Goal: Task Accomplishment & Management: Complete application form

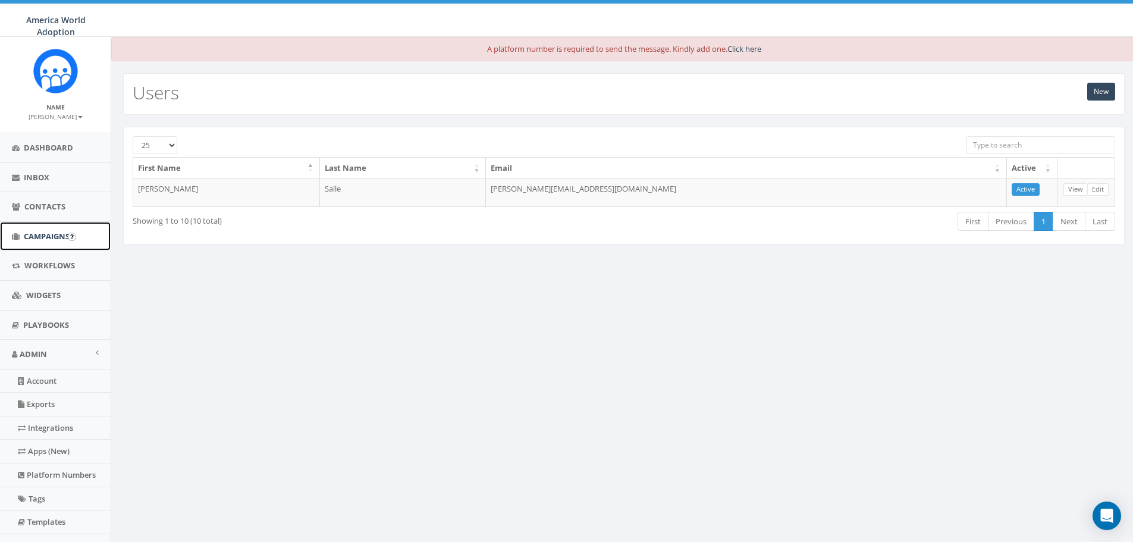
click at [39, 236] on span "Campaigns" at bounding box center [47, 236] width 46 height 11
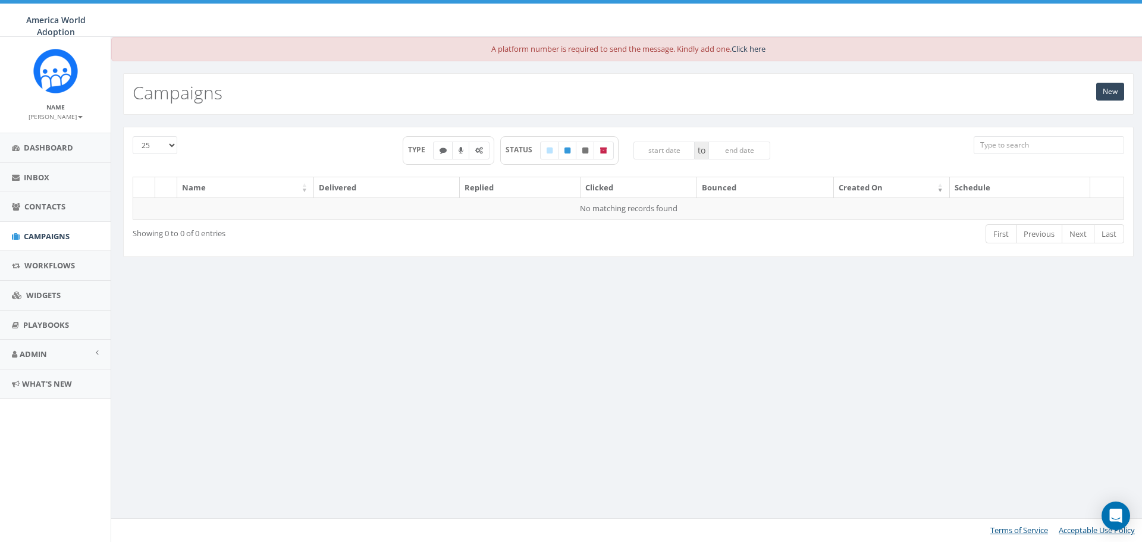
click at [208, 189] on th "Name" at bounding box center [245, 187] width 137 height 21
click at [1108, 92] on link "New" at bounding box center [1110, 92] width 28 height 18
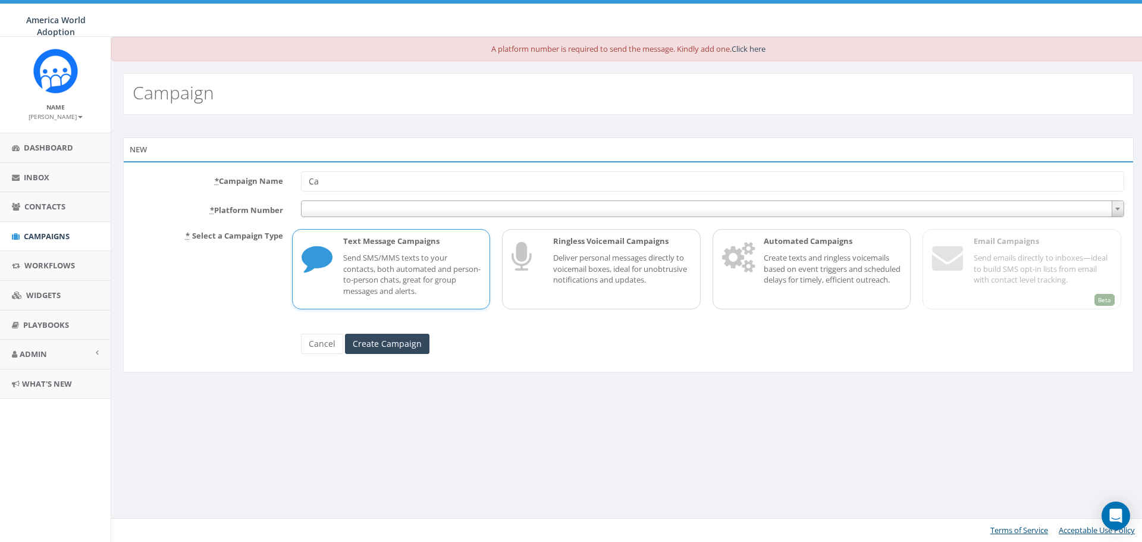
type input "C"
type input "Bete Hosanna Matching Grant for 30K 2025"
click at [893, 259] on p "Create texts and ringless voicemails based on event triggers and scheduled dela…" at bounding box center [833, 268] width 138 height 33
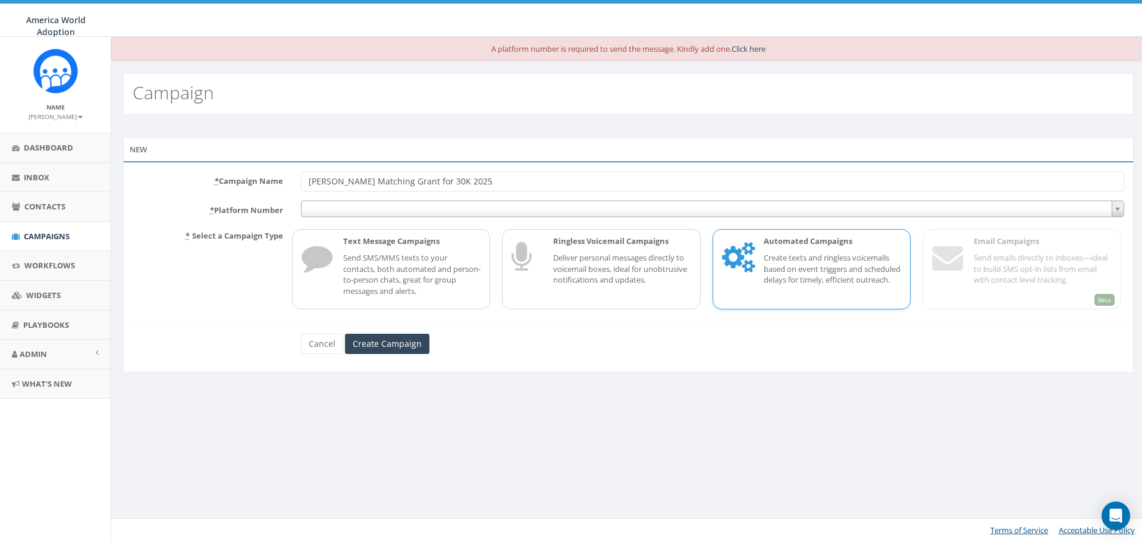
click at [1113, 208] on span at bounding box center [1117, 208] width 12 height 15
click at [751, 45] on link "Click here" at bounding box center [748, 48] width 34 height 11
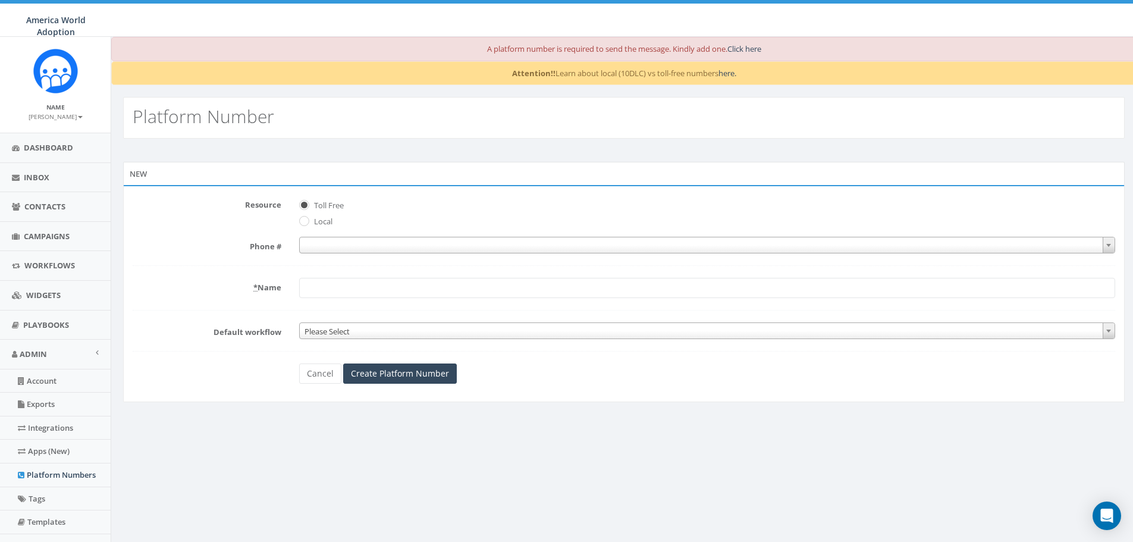
click at [315, 219] on label "Local" at bounding box center [321, 222] width 21 height 12
click at [307, 219] on input "Local" at bounding box center [303, 222] width 8 height 8
radio input "true"
click at [391, 378] on input "Create Platform Number" at bounding box center [400, 373] width 114 height 20
type input "America World Adoption"
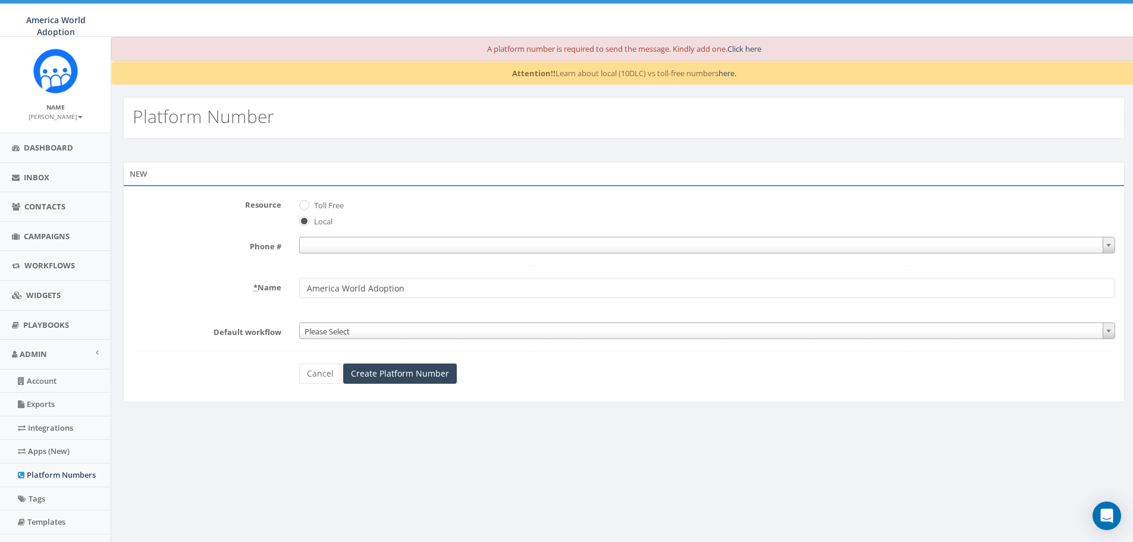
click at [404, 328] on span "Please Select" at bounding box center [707, 331] width 815 height 17
click at [406, 333] on span "Please Select" at bounding box center [707, 331] width 815 height 17
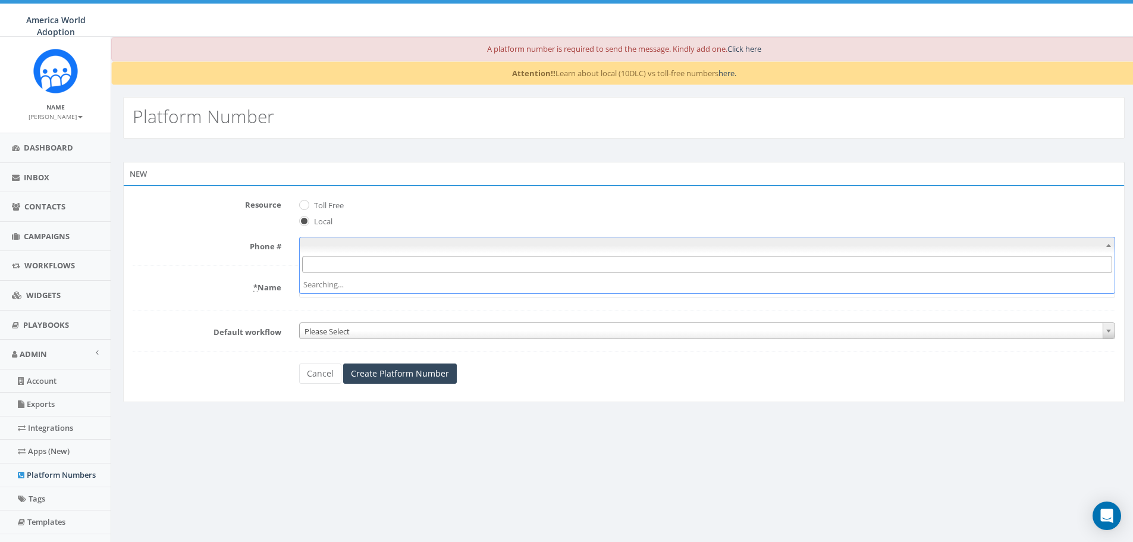
click at [356, 245] on span at bounding box center [707, 245] width 816 height 17
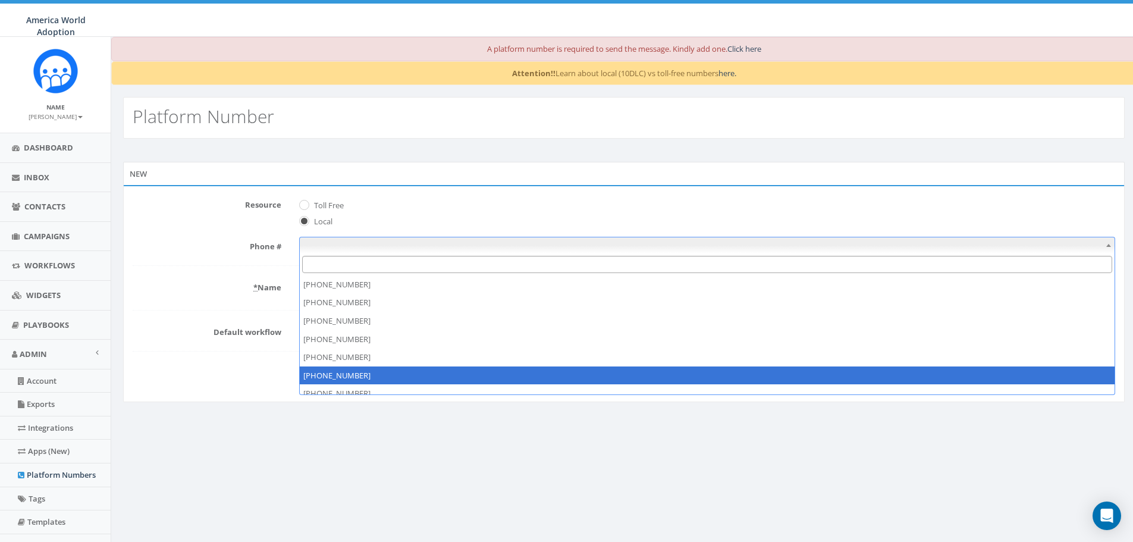
select select "+19377525690"
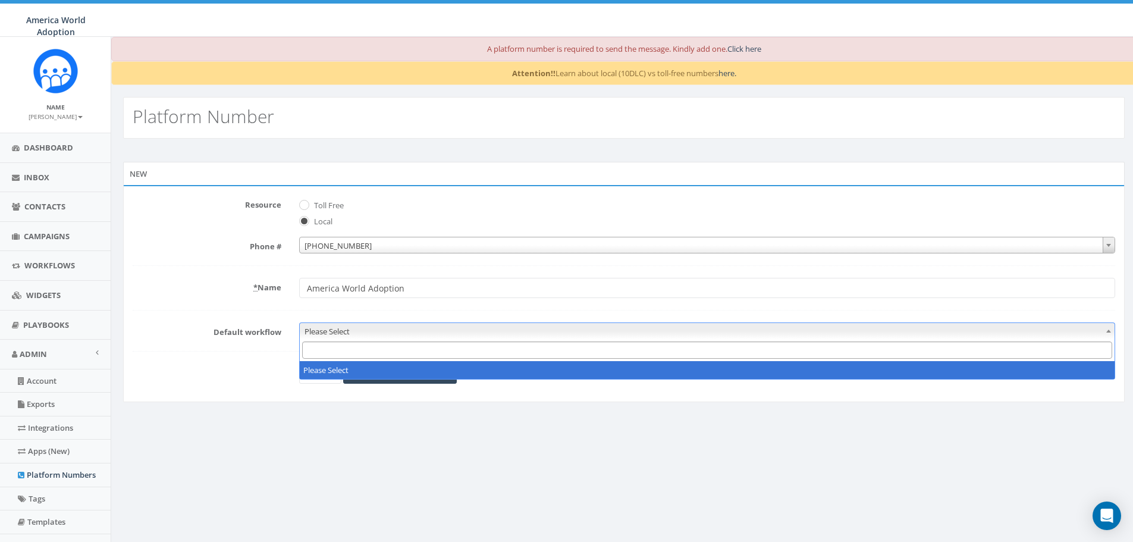
click at [338, 334] on span "Please Select" at bounding box center [707, 331] width 815 height 17
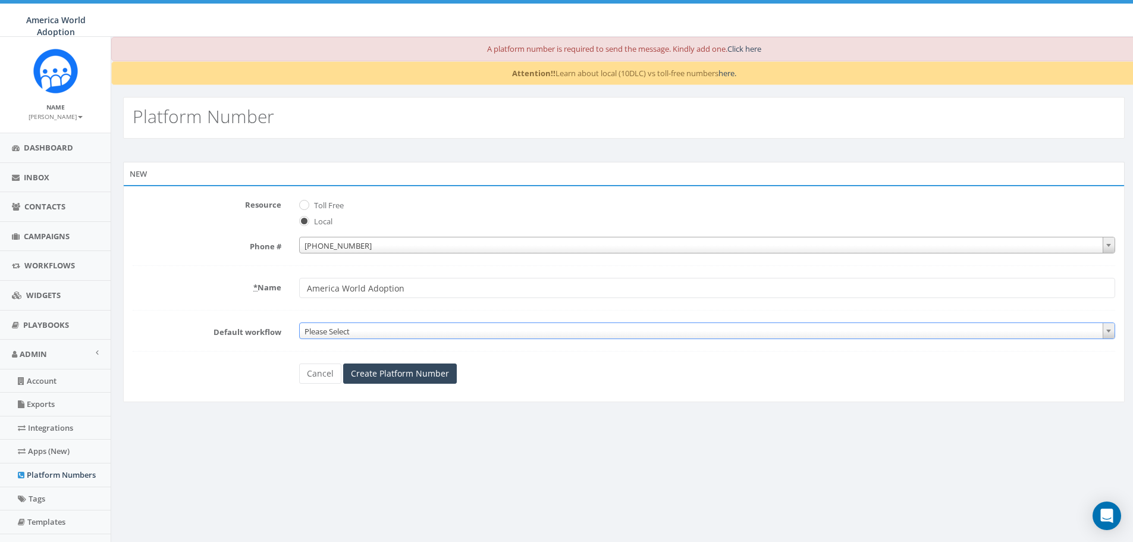
click at [338, 334] on span "Please Select" at bounding box center [707, 331] width 815 height 17
click at [445, 376] on input "Create Platform Number" at bounding box center [400, 373] width 114 height 20
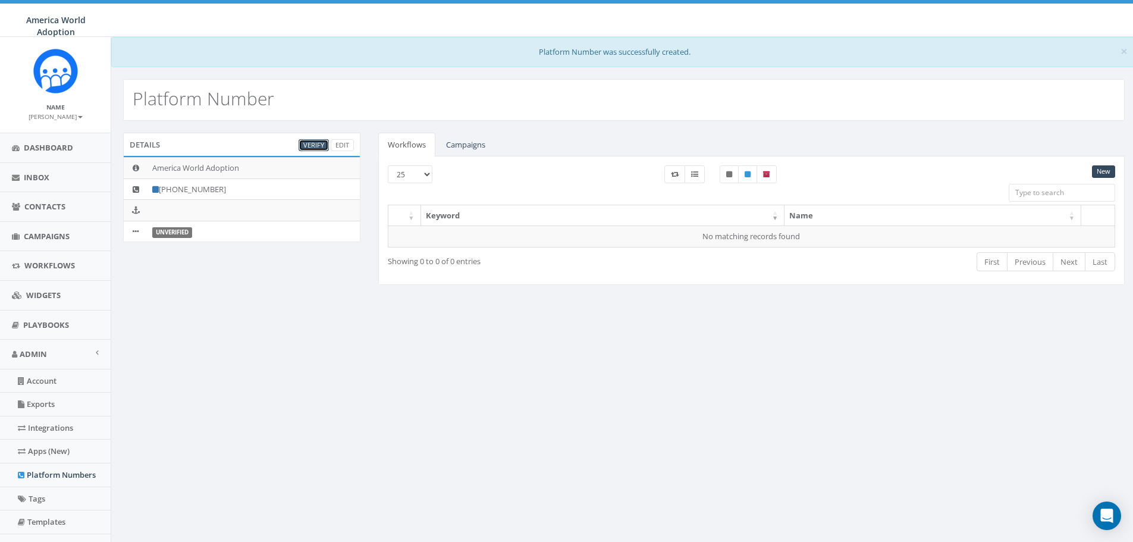
click at [309, 146] on link "Verify" at bounding box center [314, 145] width 30 height 12
click at [29, 235] on span "Campaigns" at bounding box center [47, 236] width 46 height 11
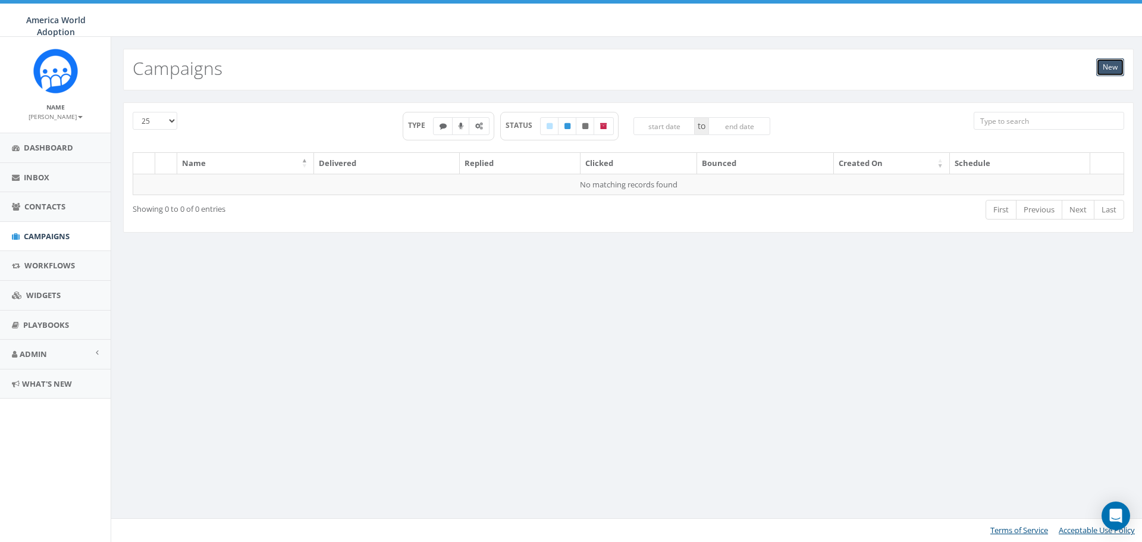
click at [1111, 69] on link "New" at bounding box center [1110, 67] width 28 height 18
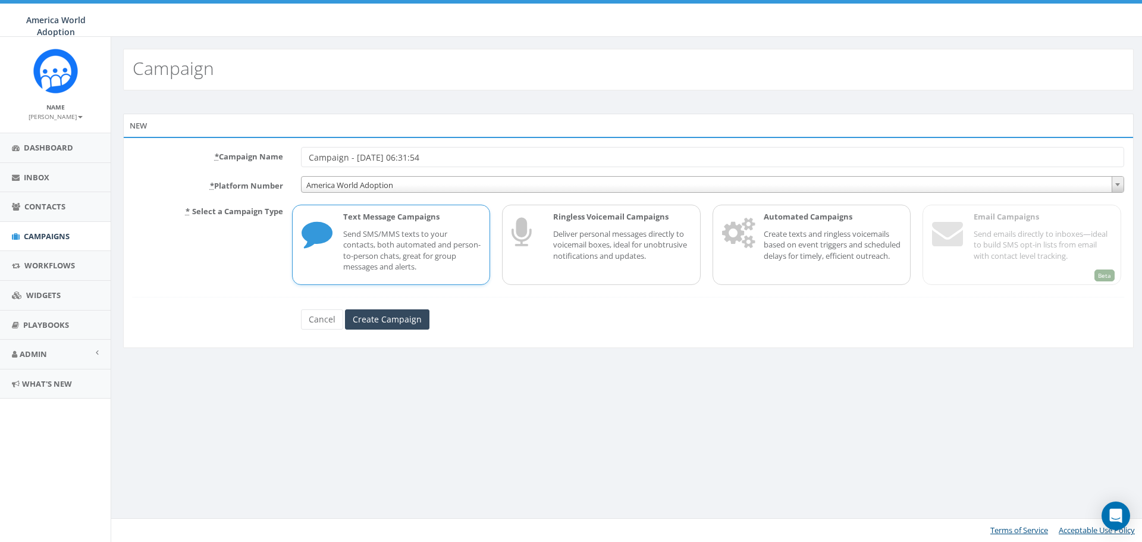
drag, startPoint x: 463, startPoint y: 159, endPoint x: 241, endPoint y: 161, distance: 221.8
click at [242, 161] on div "* Campaign Name Campaign - [DATE] 06:31:54" at bounding box center [628, 157] width 1009 height 20
click at [321, 155] on input "Bh Matching 30K Grant 2025" at bounding box center [712, 157] width 823 height 20
type input "BhHMatching 30K Grant 2025"
click at [761, 249] on div "Automated Campaigns Create texts and ringless voicemails based on event trigger…" at bounding box center [827, 244] width 150 height 67
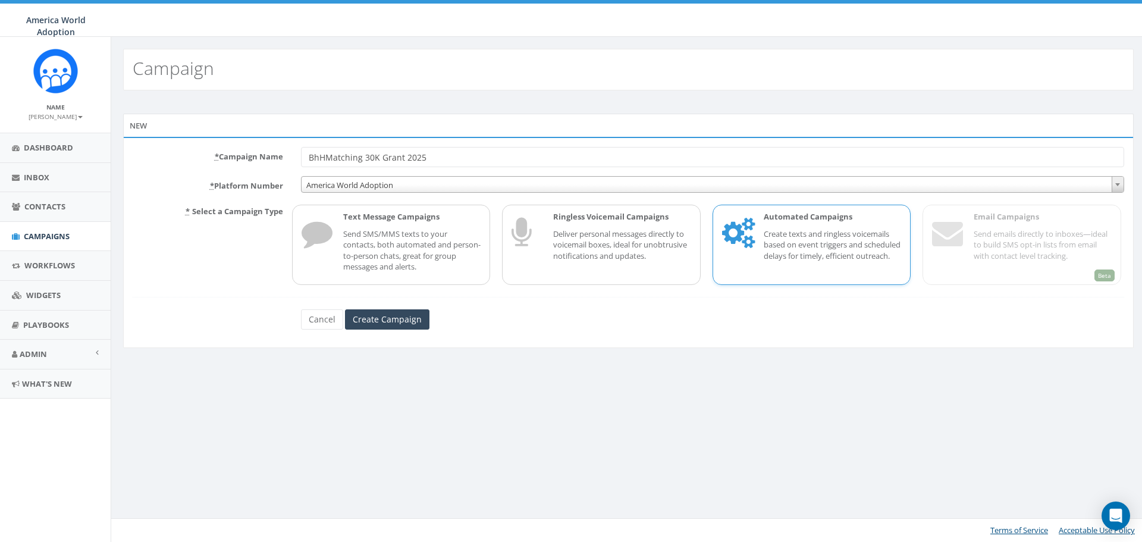
click at [475, 187] on span "America World Adoption" at bounding box center [712, 185] width 822 height 17
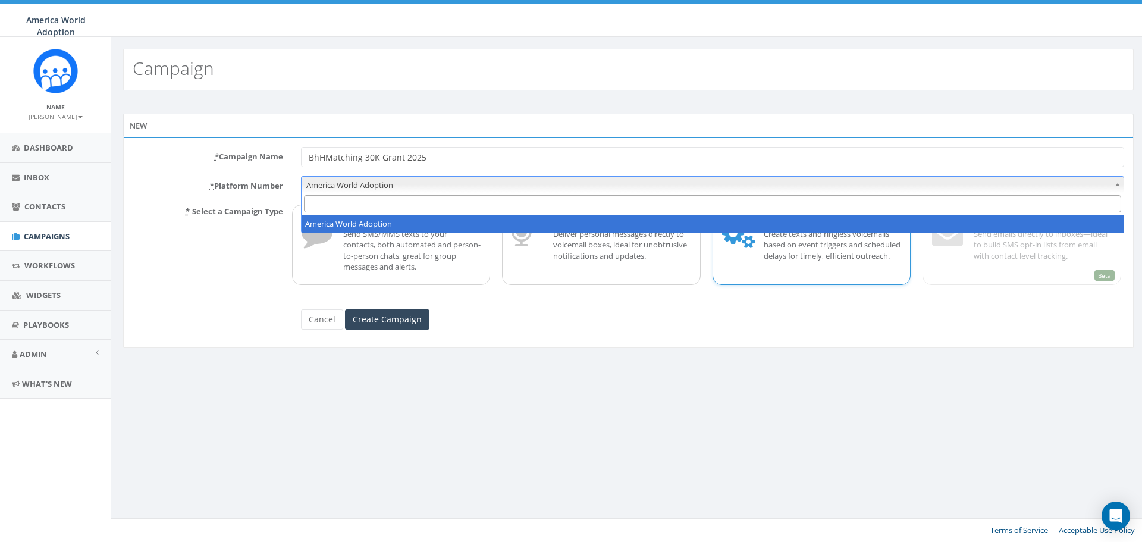
click at [475, 187] on span "America World Adoption" at bounding box center [712, 185] width 822 height 17
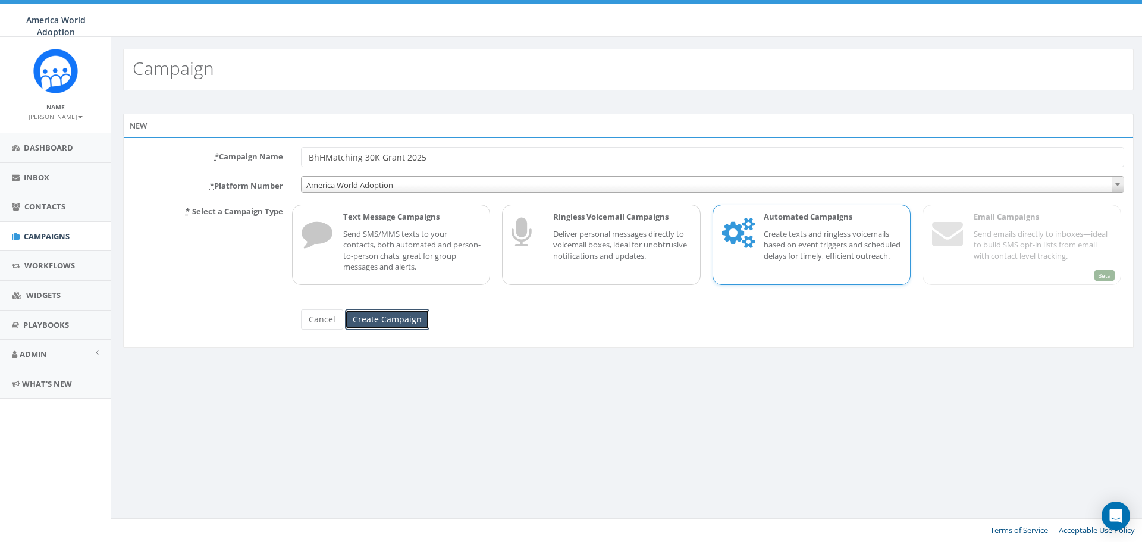
click at [419, 313] on input "Create Campaign" at bounding box center [387, 319] width 84 height 20
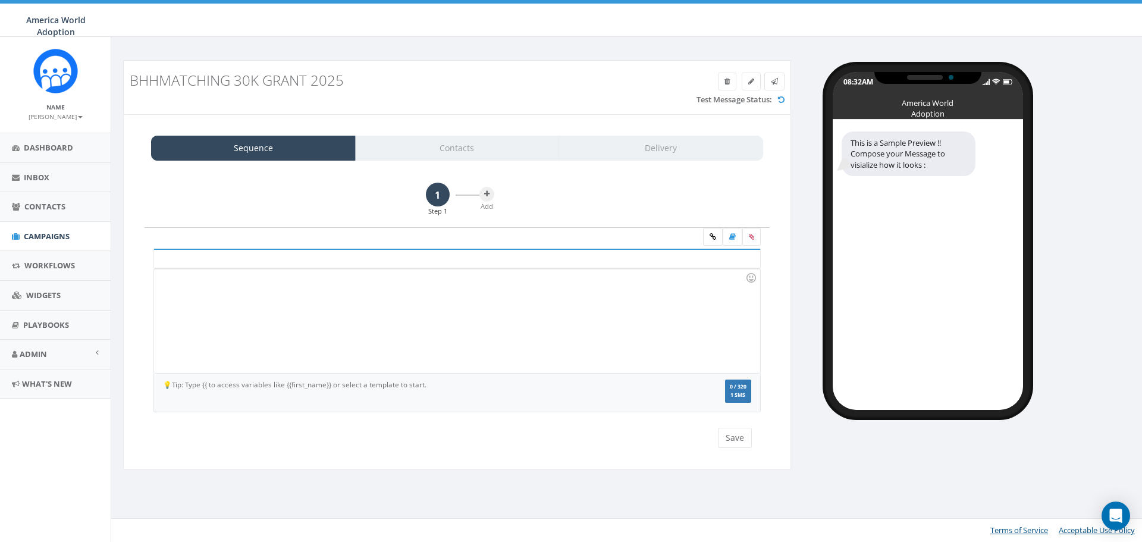
click at [580, 332] on div at bounding box center [456, 321] width 605 height 104
click at [251, 284] on div "first_name" at bounding box center [238, 280] width 120 height 17
click at [250, 281] on div "Hi {{first_name}}" at bounding box center [456, 321] width 605 height 104
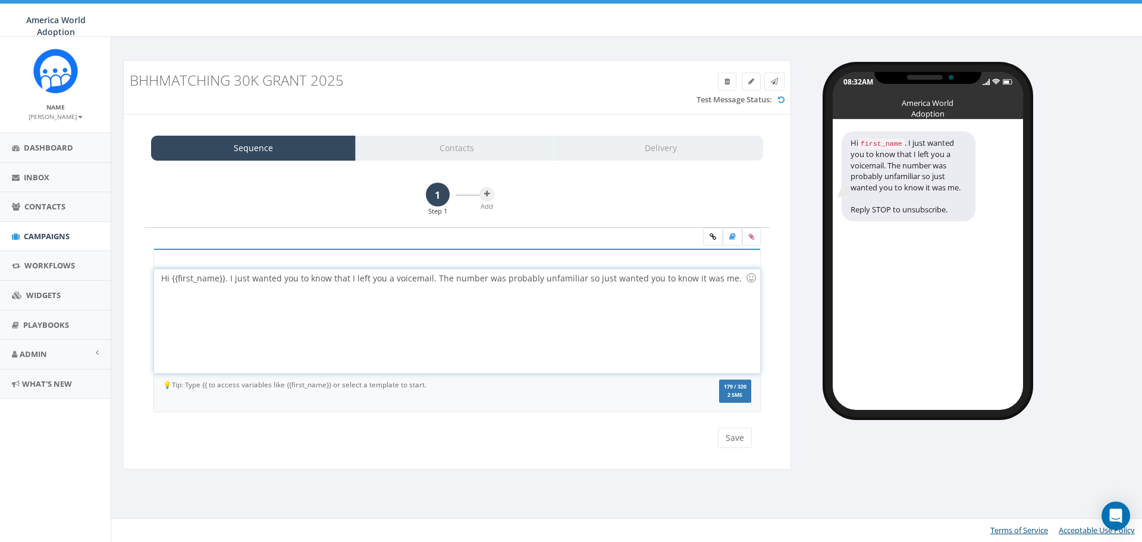
click at [734, 281] on div "Hi {{first_name}}. I just wanted you to know that I left you a voicemail. The n…" at bounding box center [456, 321] width 605 height 104
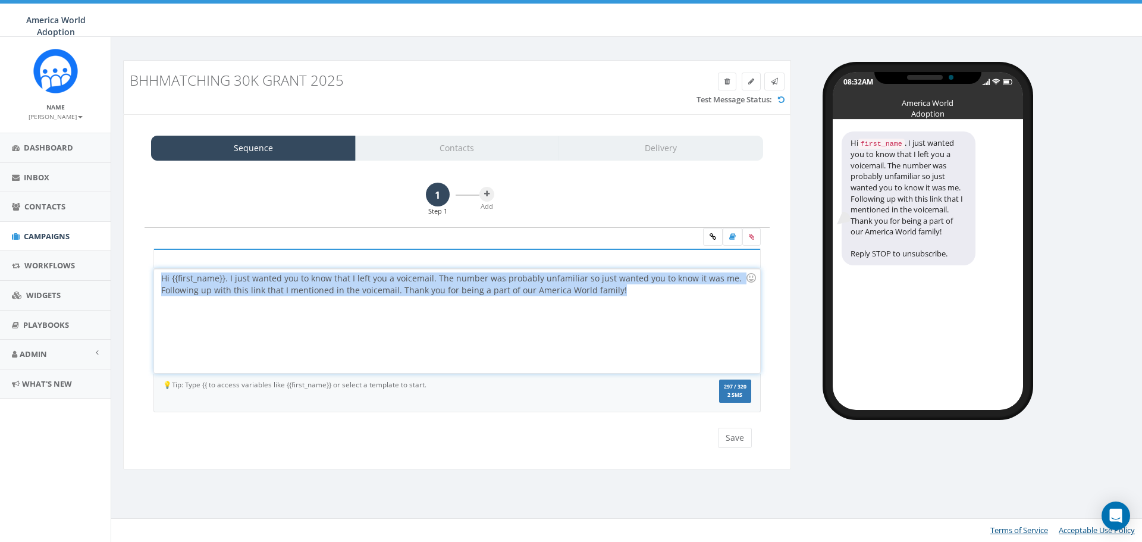
drag, startPoint x: 622, startPoint y: 288, endPoint x: 158, endPoint y: 275, distance: 464.0
click at [158, 275] on div "Hi {{first_name}}. I just wanted you to know that I left you a voicemail. The n…" at bounding box center [456, 321] width 605 height 104
copy div "Hi {{first_name}}. I just wanted you to know that I left you a voicemail. The n…"
drag, startPoint x: 632, startPoint y: 298, endPoint x: 159, endPoint y: 281, distance: 472.5
click at [159, 281] on div "Hi {{first_name}}. I just wanted you to know that I left you a voicemail. The n…" at bounding box center [456, 321] width 605 height 104
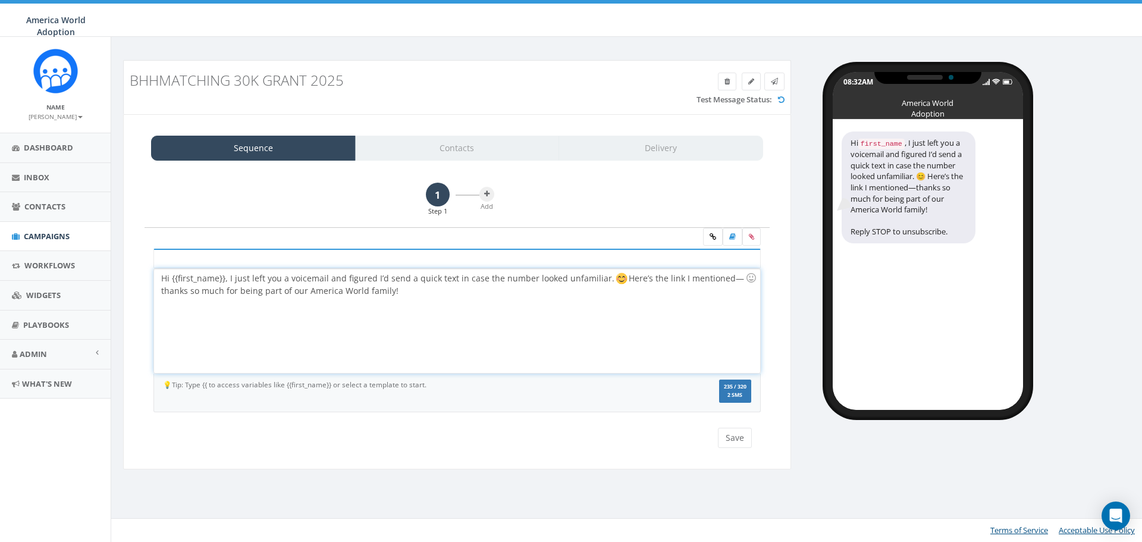
click at [458, 296] on div "Hi {{first_name}}, I just left you a voicemail and figured I’d send a quick tex…" at bounding box center [456, 321] width 605 height 104
click at [420, 288] on div "Hi {{first_name}}, I just left you a voicemail and figured I’d send a quick tex…" at bounding box center [456, 321] width 605 height 104
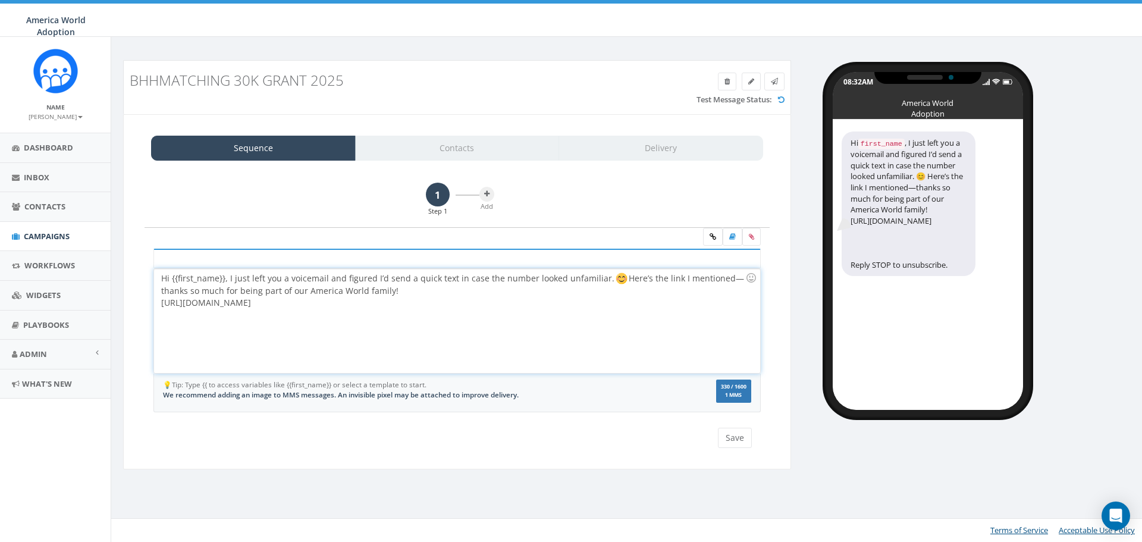
click at [423, 293] on div "Hi {{first_name}}, I just left you a voicemail and figured I’d send a quick tex…" at bounding box center [456, 321] width 605 height 104
click at [730, 391] on label "331 / 1600 1 MMS" at bounding box center [733, 390] width 35 height 23
click at [342, 395] on span "We recommend adding an image to MMS messages. An invisible pixel may be attache…" at bounding box center [341, 395] width 356 height 10
click at [733, 441] on button "Save" at bounding box center [735, 438] width 34 height 20
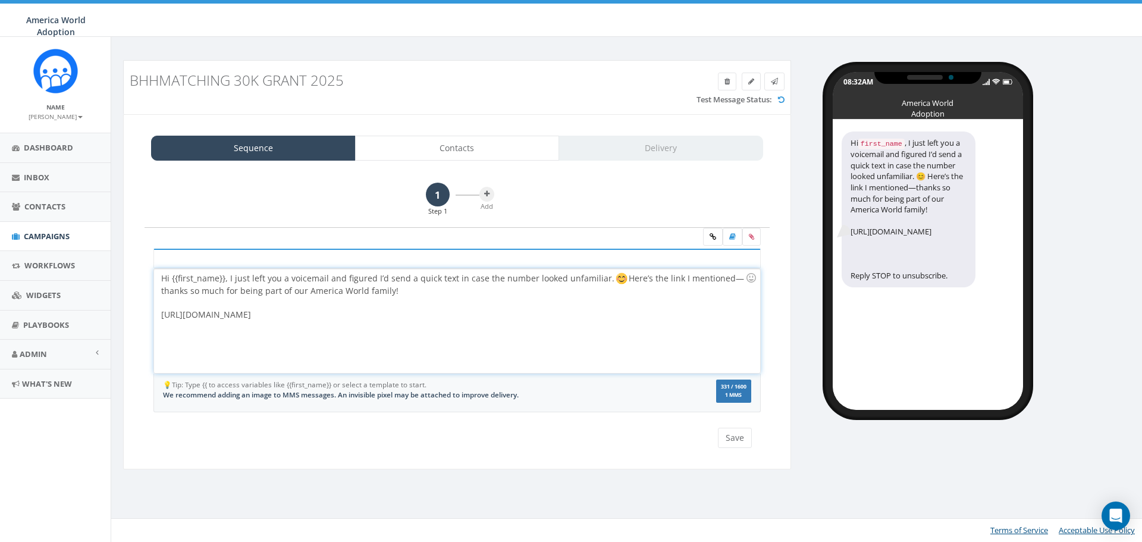
click at [573, 319] on div "Hi {{first_name}}, I just left you a voicemail and figured I’d send a quick tex…" at bounding box center [456, 321] width 605 height 104
drag, startPoint x: 469, startPoint y: 310, endPoint x: 155, endPoint y: 310, distance: 314.6
click at [155, 310] on div "Hi {{first_name}}, I just left you a voicemail and figured I’d send a quick tex…" at bounding box center [456, 321] width 605 height 104
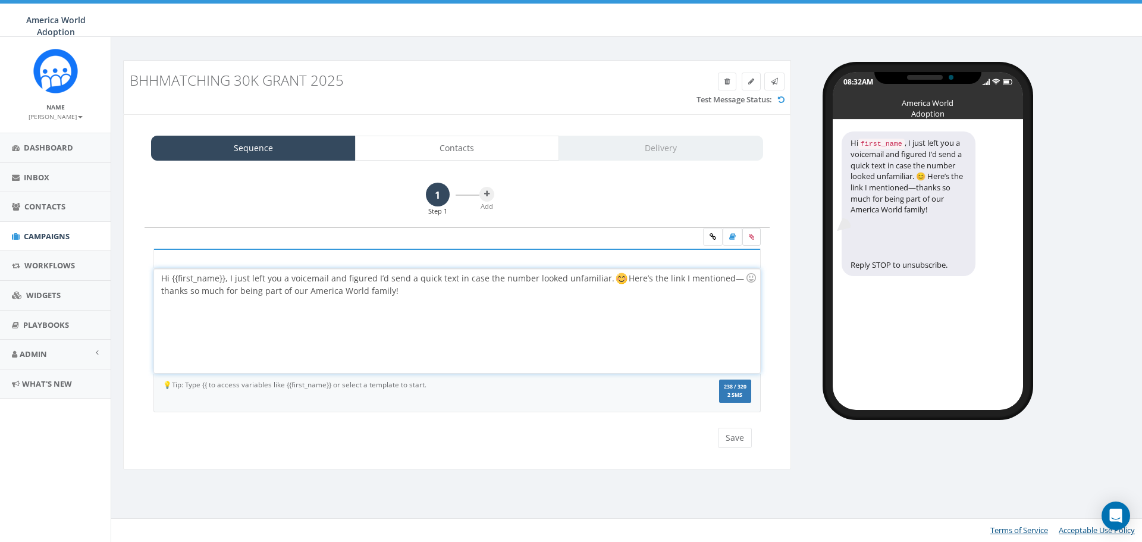
click at [754, 235] on label at bounding box center [751, 237] width 18 height 18
click at [0, 0] on input "file" at bounding box center [0, 0] width 0 height 0
click at [714, 236] on icon at bounding box center [712, 236] width 7 height 7
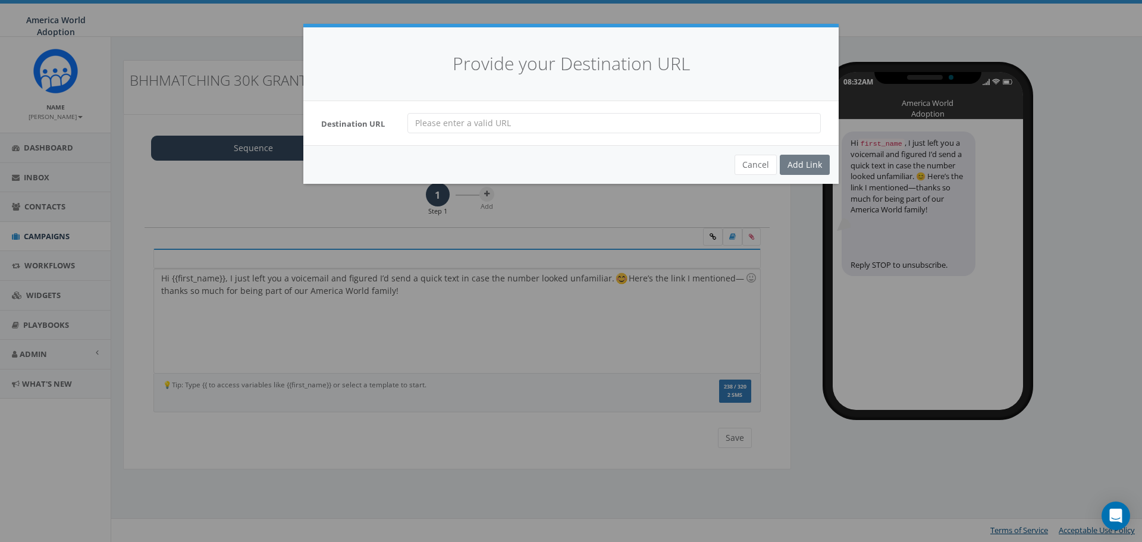
click at [555, 123] on input "url" at bounding box center [613, 123] width 413 height 20
paste input "[URL][DOMAIN_NAME]"
type input "[URL][DOMAIN_NAME]"
click at [796, 163] on div "Add Link" at bounding box center [805, 165] width 50 height 20
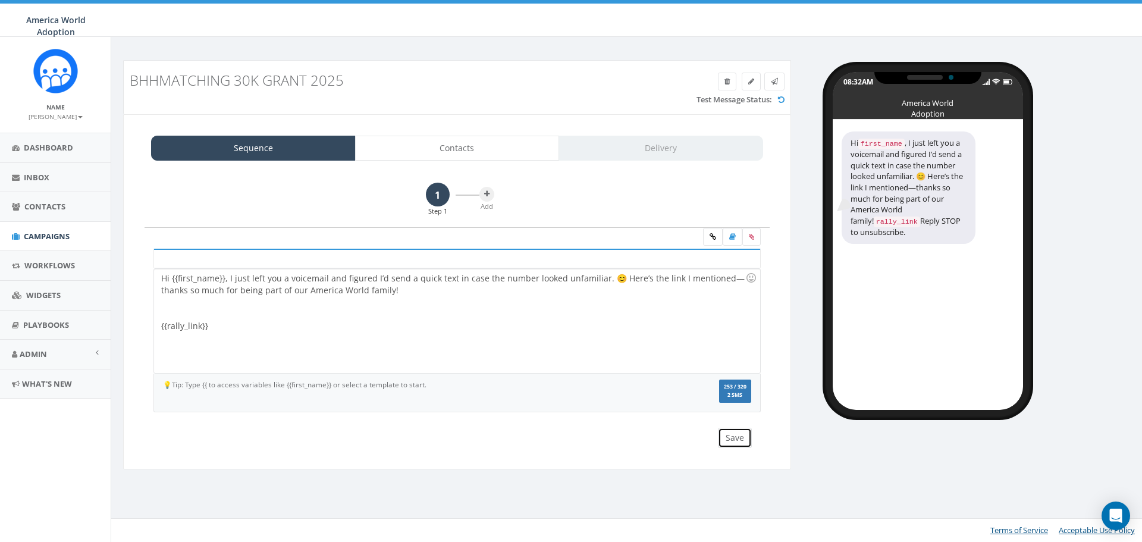
click at [738, 436] on button "Save" at bounding box center [735, 438] width 34 height 20
click at [306, 331] on div "Hi {{first_name}}, I just left you a voicemail and figured I’d send a quick tex…" at bounding box center [456, 321] width 605 height 104
drag, startPoint x: 228, startPoint y: 325, endPoint x: 147, endPoint y: 327, distance: 80.9
click at [147, 327] on div "Hi {{first_name}}, I just left you a voicemail and figured I’d send a quick tex…" at bounding box center [457, 338] width 625 height 178
click at [721, 87] on link at bounding box center [727, 82] width 18 height 18
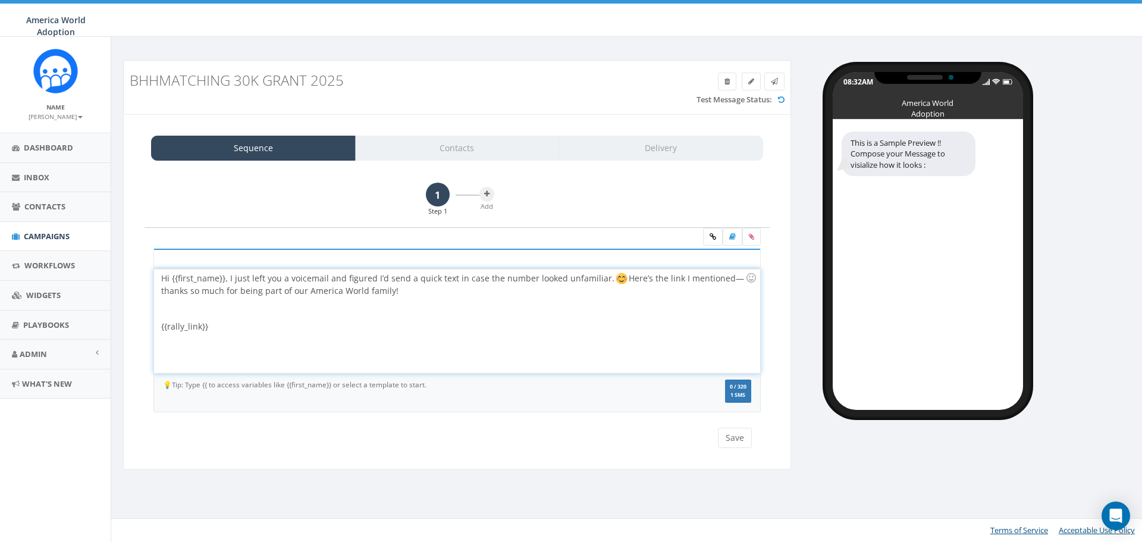
click at [558, 326] on div "Hi {{first_name}}, I just left you a voicemail and figured I’d send a quick tex…" at bounding box center [456, 321] width 605 height 104
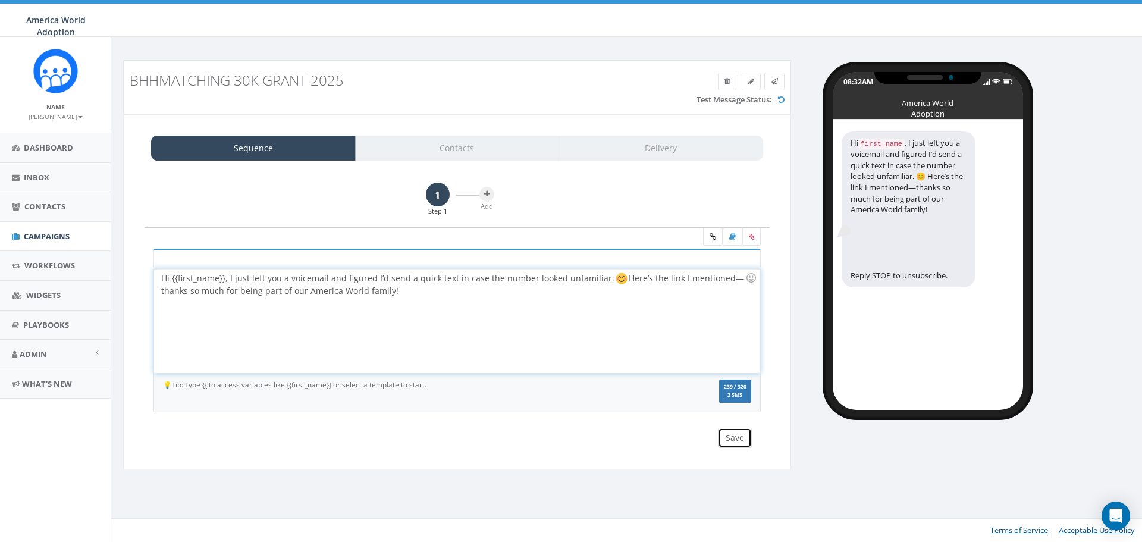
click at [736, 435] on button "Save" at bounding box center [735, 438] width 34 height 20
click at [409, 291] on div "Hi {{first_name}}, I just left you a voicemail and figured I’d send a quick tex…" at bounding box center [456, 321] width 605 height 104
click at [709, 237] on icon at bounding box center [712, 236] width 7 height 7
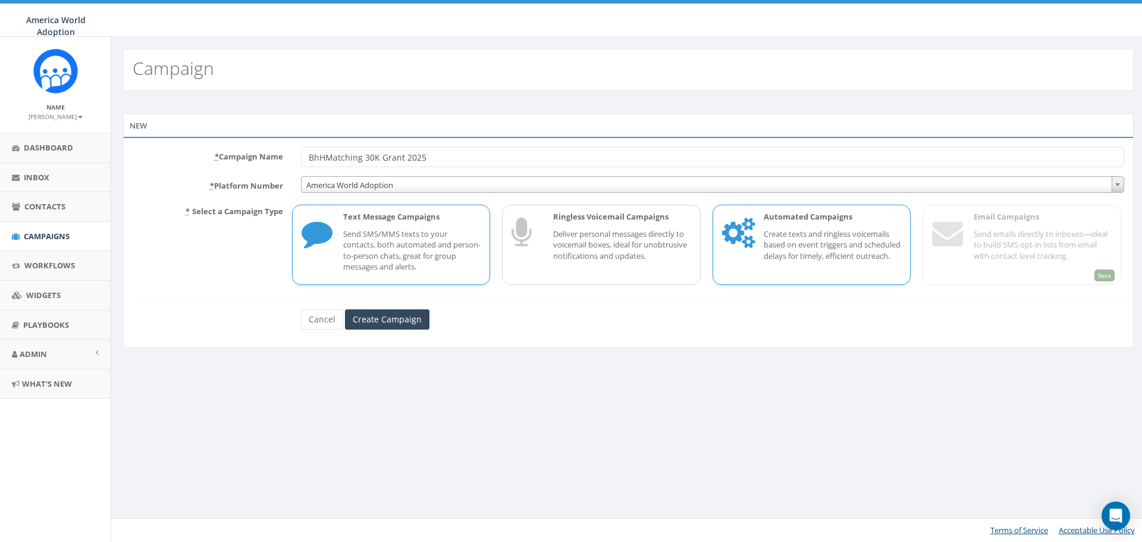
click at [768, 234] on p "Create texts and ringless voicemails based on event triggers and scheduled dela…" at bounding box center [833, 244] width 138 height 33
click at [413, 324] on input "Create Campaign" at bounding box center [387, 319] width 84 height 20
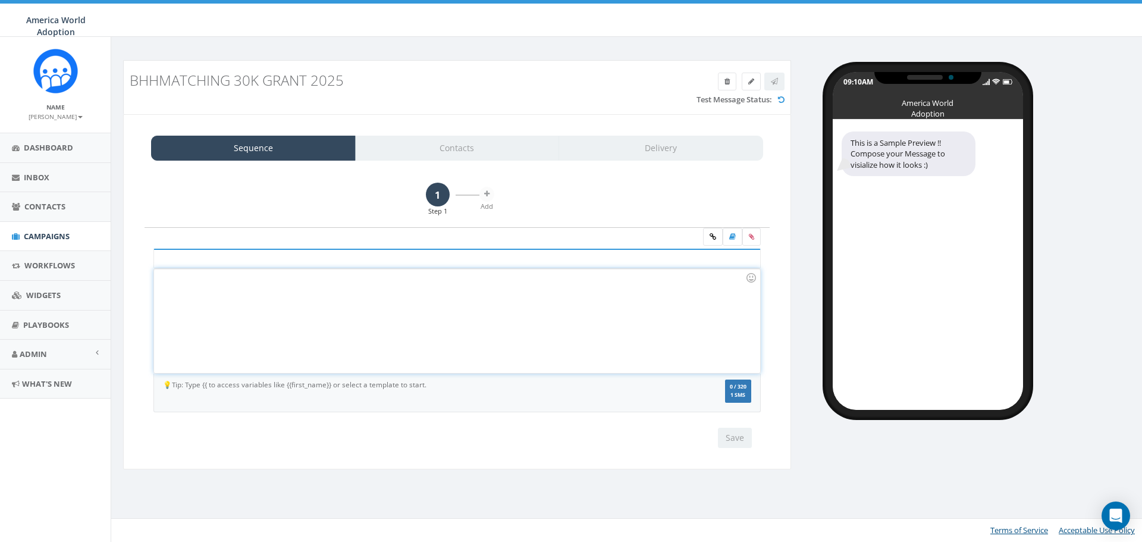
click at [413, 324] on div at bounding box center [456, 321] width 605 height 104
drag, startPoint x: 576, startPoint y: 281, endPoint x: 104, endPoint y: 276, distance: 472.2
click at [110, 279] on body "America World Adoption America World Adoption Profile Sign Out 0.00 % of Availa…" at bounding box center [571, 271] width 1142 height 542
click at [405, 311] on div at bounding box center [456, 321] width 605 height 104
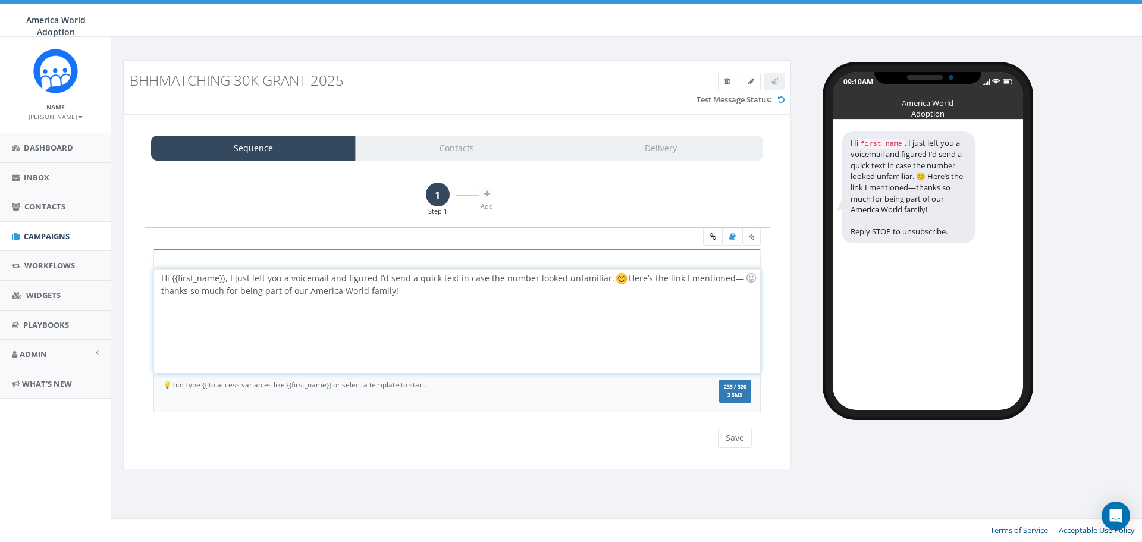
click at [422, 291] on div "Hi {{first_name}}, I just left you a voicemail and figured I’d send a quick tex…" at bounding box center [456, 321] width 605 height 104
click at [715, 237] on icon at bounding box center [712, 236] width 7 height 7
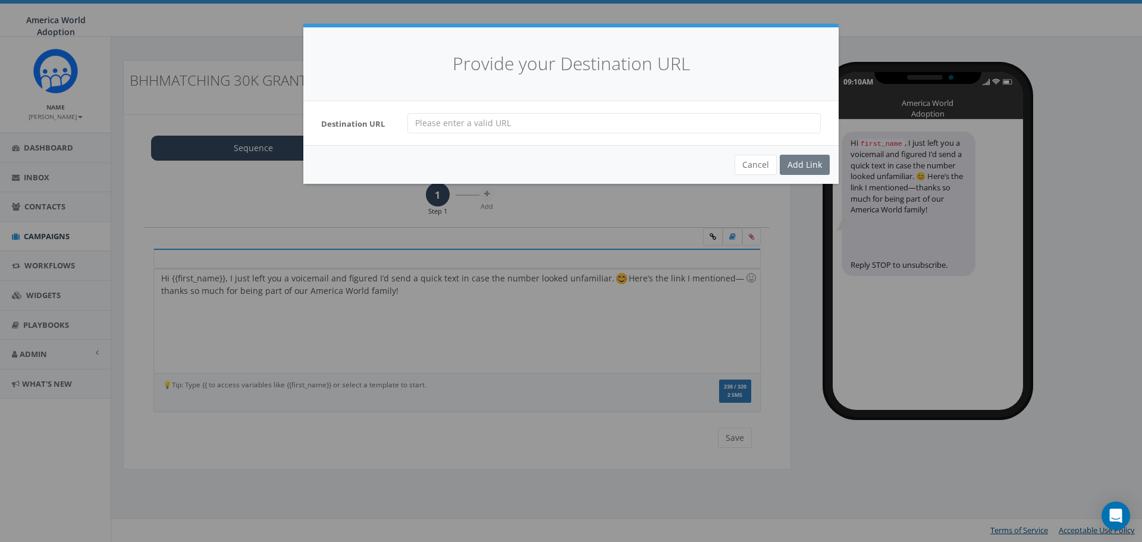
click at [522, 125] on input "url" at bounding box center [613, 123] width 413 height 20
type input "[URL][DOMAIN_NAME]"
click at [808, 167] on div "Add Link" at bounding box center [805, 165] width 50 height 20
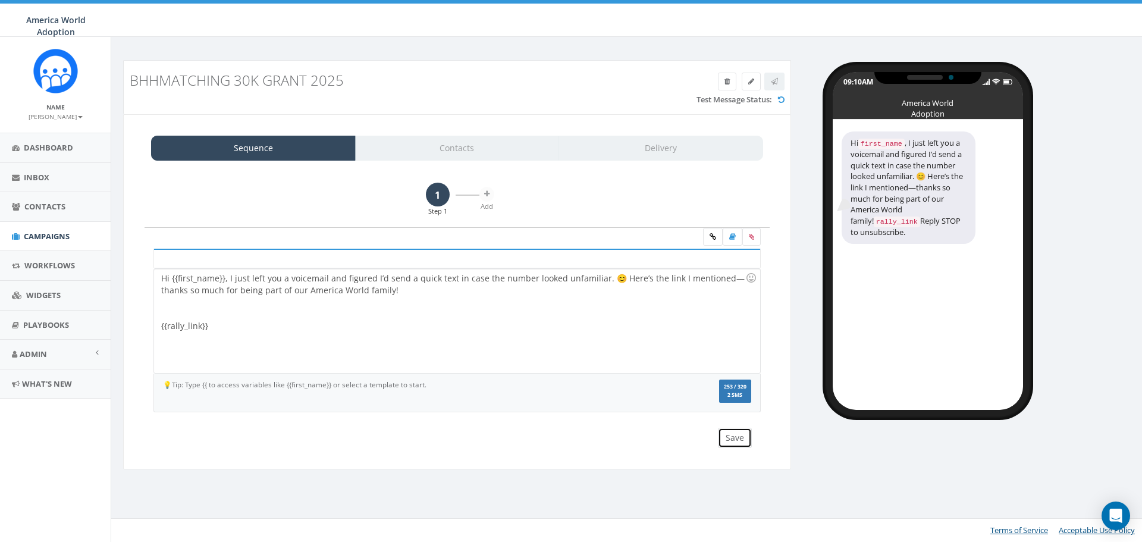
click at [729, 441] on button "Save" at bounding box center [735, 438] width 34 height 20
click at [428, 149] on link "Contacts" at bounding box center [457, 148] width 205 height 25
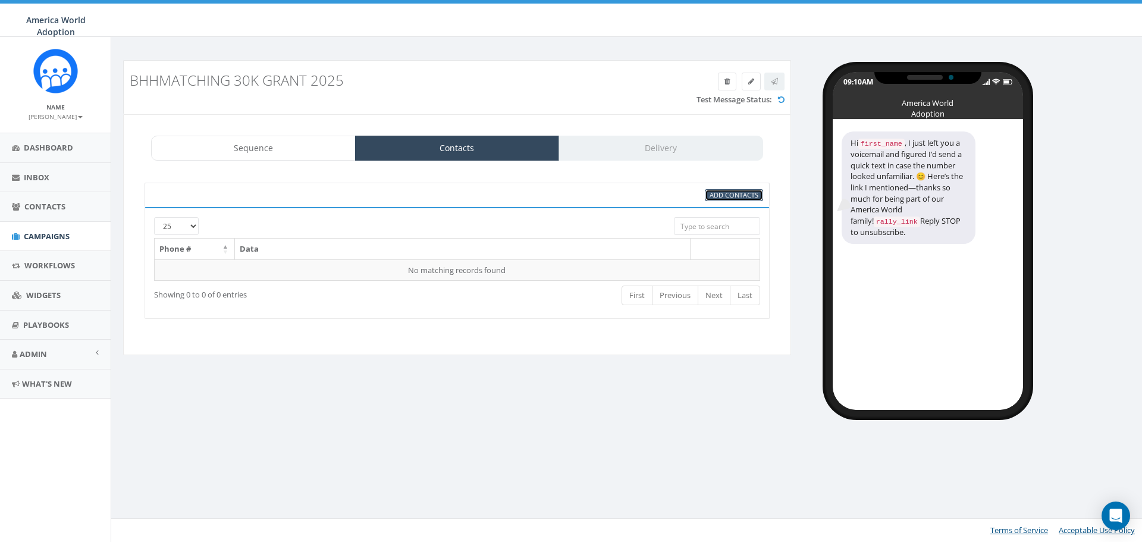
click at [714, 195] on span "Add Contacts" at bounding box center [733, 194] width 49 height 9
click at [745, 194] on span "Add Contacts" at bounding box center [733, 194] width 49 height 9
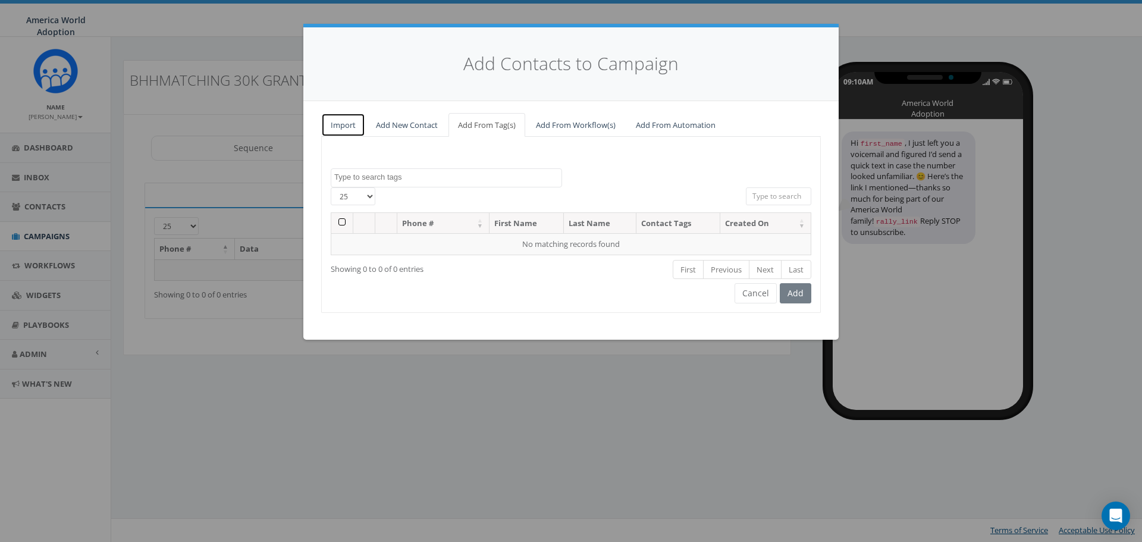
click at [350, 122] on link "Import" at bounding box center [343, 125] width 44 height 24
